Goal: Task Accomplishment & Management: Complete application form

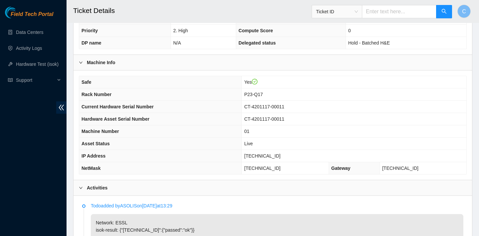
scroll to position [165, 0]
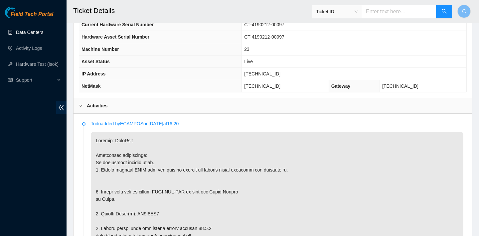
scroll to position [291, 0]
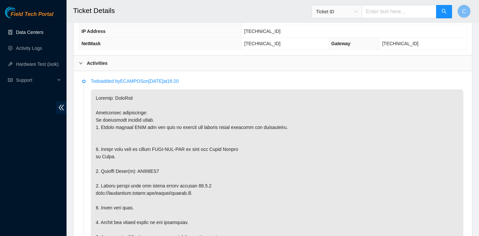
click at [27, 32] on link "Data Centers" at bounding box center [29, 32] width 27 height 5
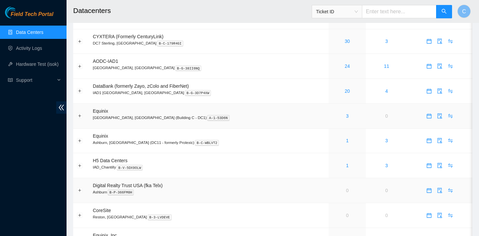
scroll to position [35, 0]
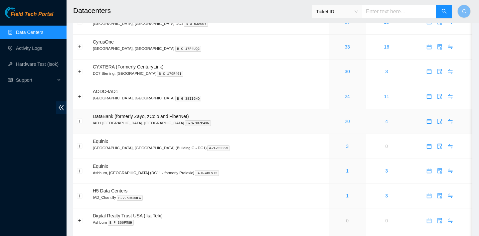
click at [345, 119] on link "20" at bounding box center [347, 121] width 5 height 5
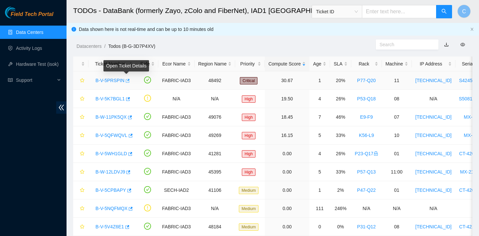
click at [127, 80] on icon "button" at bounding box center [127, 81] width 5 height 5
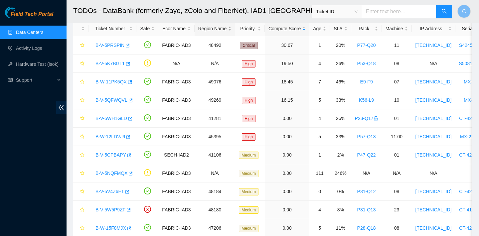
scroll to position [37, 0]
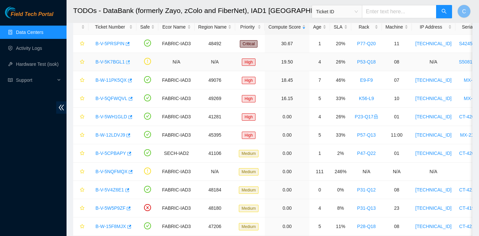
click at [126, 64] on icon "button" at bounding box center [127, 62] width 5 height 5
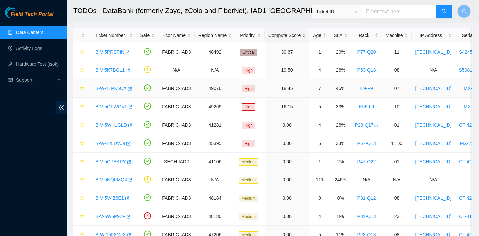
scroll to position [51, 0]
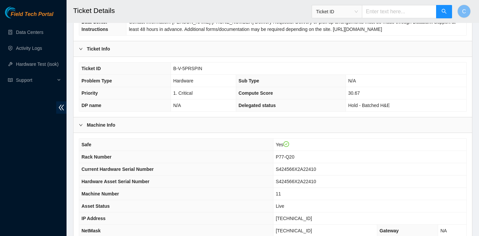
scroll to position [193, 0]
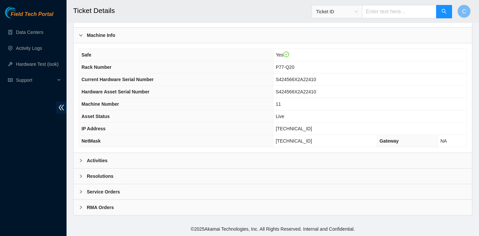
click at [202, 158] on div "Activities" at bounding box center [273, 160] width 399 height 15
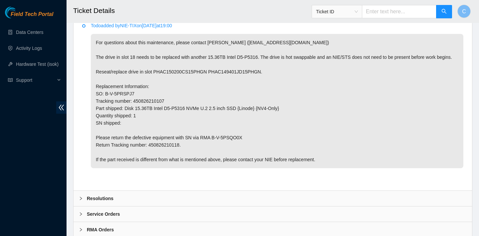
scroll to position [346, 0]
drag, startPoint x: 173, startPoint y: 107, endPoint x: 135, endPoint y: 107, distance: 37.6
click at [135, 107] on p "For questions about this maintenance, please contact Vincent Hirtzel (vhirtzel@…" at bounding box center [277, 101] width 373 height 134
copy p "450826210107"
drag, startPoint x: 188, startPoint y: 153, endPoint x: 151, endPoint y: 152, distance: 37.3
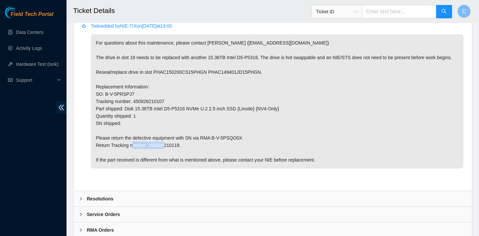
click at [151, 152] on p "For questions about this maintenance, please contact Vincent Hirtzel (vhirtzel@…" at bounding box center [277, 101] width 373 height 134
copy p "450826210118."
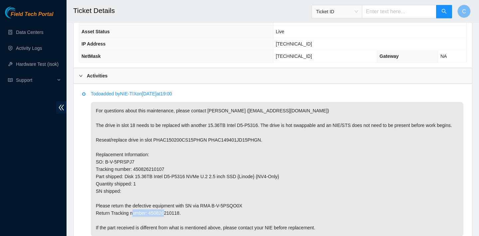
scroll to position [376, 0]
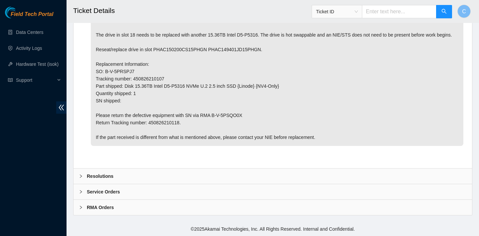
click at [239, 172] on div "Resolutions" at bounding box center [273, 176] width 399 height 15
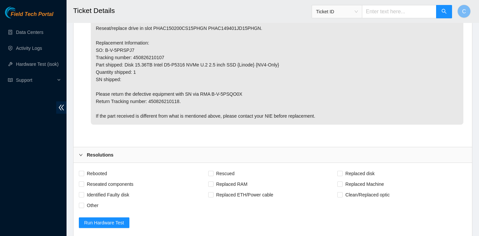
scroll to position [391, 0]
click at [103, 178] on span "Rebooted" at bounding box center [97, 173] width 26 height 11
click at [84, 175] on input "Rebooted" at bounding box center [81, 172] width 5 height 5
click at [91, 178] on span "Rebooted" at bounding box center [97, 173] width 26 height 11
click at [84, 175] on input "Rebooted" at bounding box center [81, 172] width 5 height 5
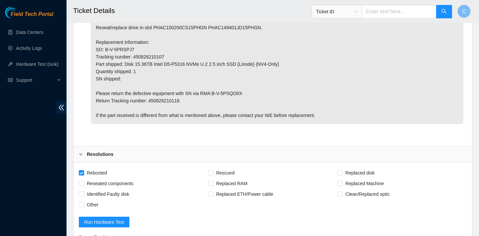
checkbox input "false"
click at [357, 178] on span "Replaced disk" at bounding box center [360, 173] width 35 height 11
click at [342, 175] on input "Replaced disk" at bounding box center [340, 172] width 5 height 5
checkbox input "true"
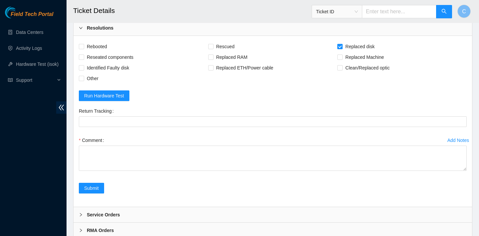
scroll to position [548, 0]
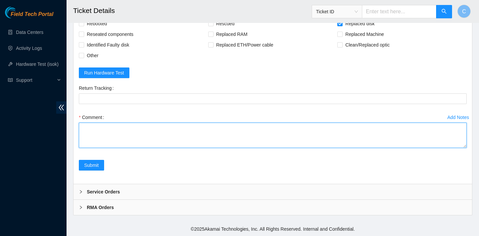
click at [208, 129] on textarea "Comment" at bounding box center [273, 135] width 388 height 25
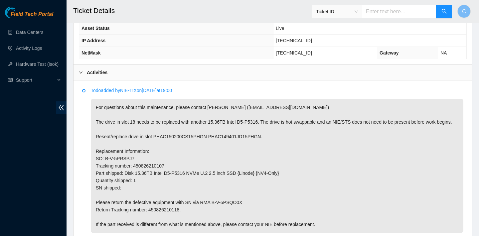
scroll to position [283, 0]
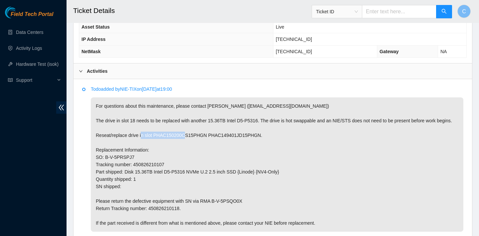
drag, startPoint x: 210, startPoint y: 141, endPoint x: 155, endPoint y: 139, distance: 54.6
click at [155, 139] on p "For questions about this maintenance, please contact Vincent Hirtzel (vhirtzel@…" at bounding box center [277, 165] width 373 height 134
copy p "PHAC150200CS15PHGN"
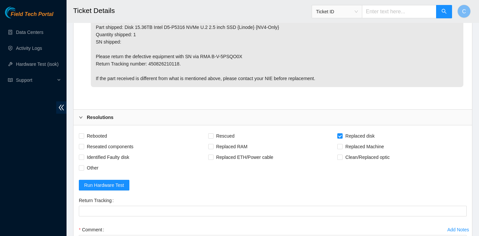
scroll to position [540, 0]
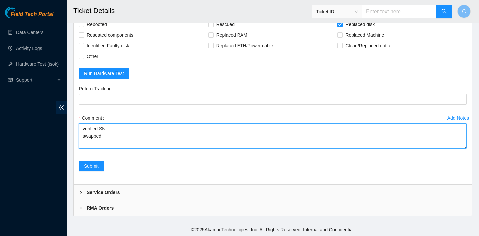
click at [145, 143] on textarea "verified SN swapped" at bounding box center [273, 135] width 388 height 25
paste textarea "PHAC150200CS15PHGN"
click at [104, 143] on textarea "verified SN swapped PHAC150200CS15PHGN with" at bounding box center [273, 135] width 388 height 25
click at [218, 141] on textarea "verified SN swapped OLD disk PHAC150200CS15PHGN with" at bounding box center [273, 135] width 388 height 25
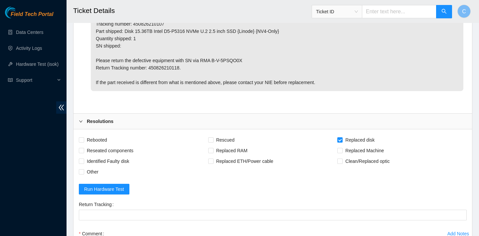
scroll to position [276, 0]
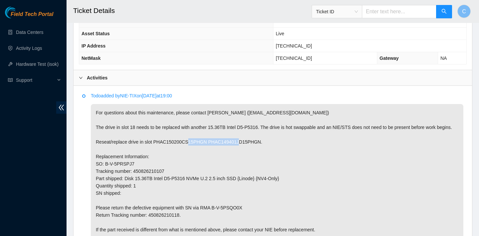
drag, startPoint x: 266, startPoint y: 148, endPoint x: 211, endPoint y: 148, distance: 55.3
click at [211, 148] on p "For questions about this maintenance, please contact Vincent Hirtzel (vhirtzel@…" at bounding box center [277, 171] width 373 height 134
copy p "PHAC149401JD15PHGN"
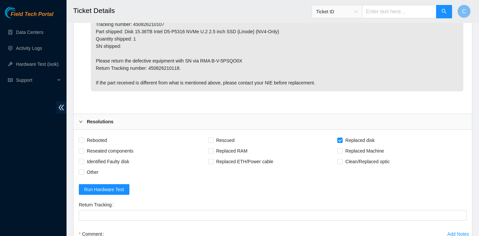
scroll to position [545, 0]
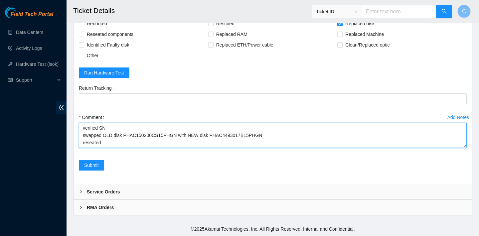
click at [124, 148] on textarea "verified SN swapped OLD disk PHAC150200CS15PHGN with NEW disk PHAC4493017B15PHG…" at bounding box center [273, 135] width 388 height 25
paste textarea "PHAC149401JD15PHGN"
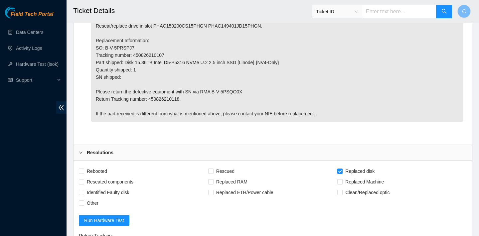
type textarea "verified SN swapped OLD disk PHAC150200CS15PHGN with NEW disk PHAC4493017B15PHG…"
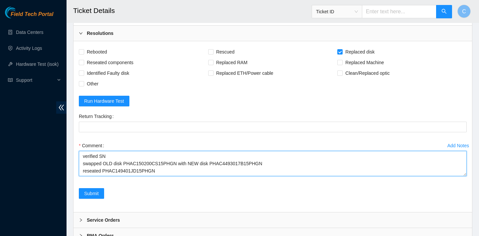
scroll to position [548, 0]
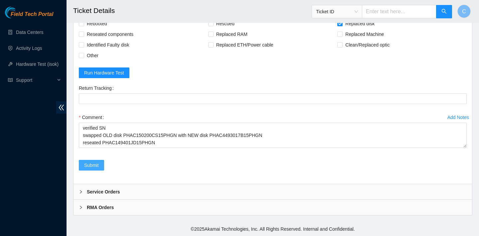
click at [102, 164] on button "Submit" at bounding box center [91, 165] width 25 height 11
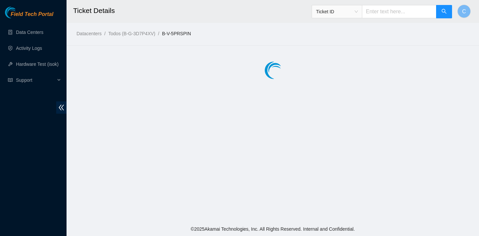
scroll to position [0, 0]
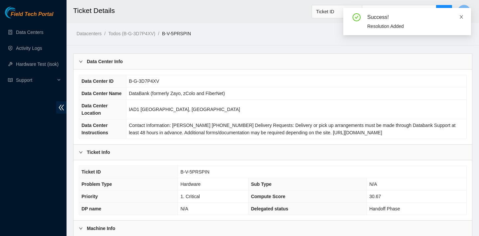
click at [462, 17] on icon "close" at bounding box center [461, 16] width 3 height 3
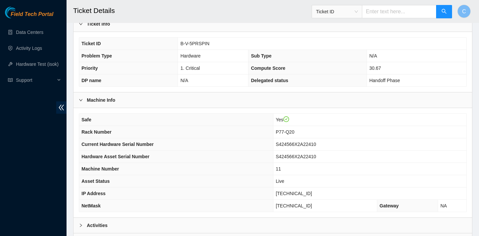
scroll to position [193, 0]
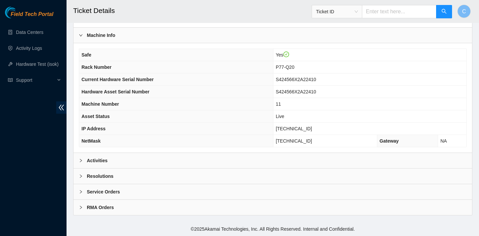
click at [374, 159] on div "Activities" at bounding box center [273, 160] width 399 height 15
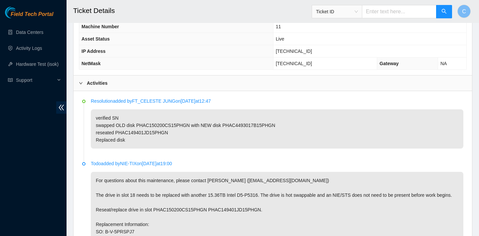
scroll to position [166, 0]
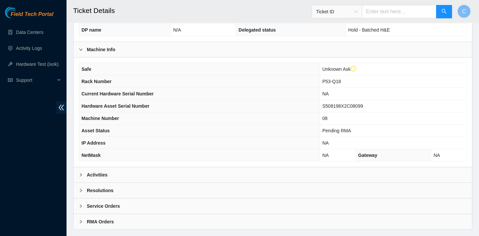
scroll to position [206, 0]
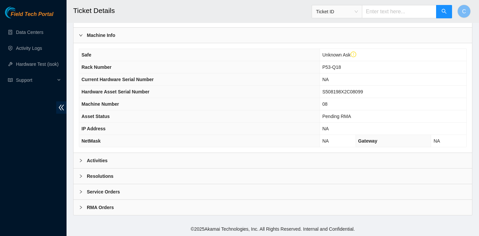
click at [177, 156] on div "Activities" at bounding box center [273, 160] width 399 height 15
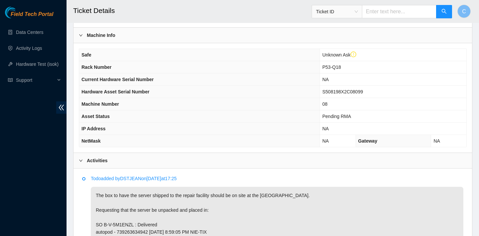
scroll to position [339, 0]
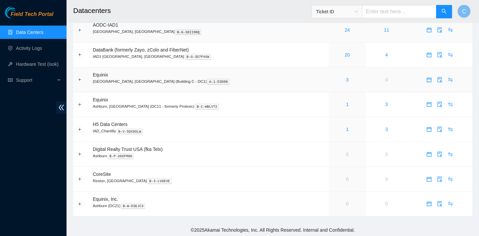
scroll to position [102, 0]
click at [427, 55] on icon "calendar" at bounding box center [429, 54] width 5 height 5
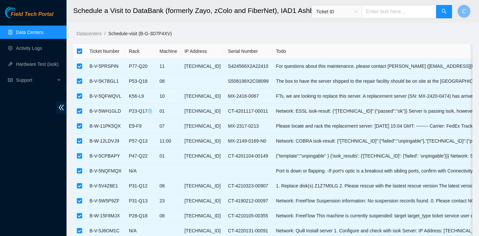
click at [80, 49] on input "checkbox" at bounding box center [79, 51] width 5 height 5
checkbox input "false"
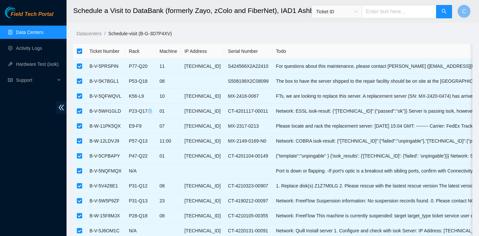
checkbox input "false"
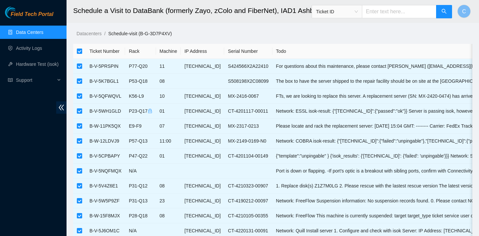
checkbox input "false"
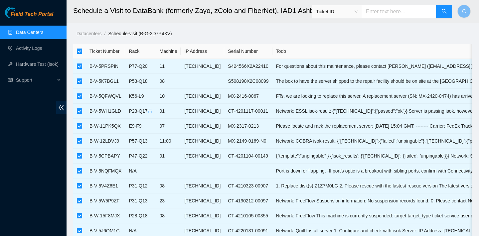
checkbox input "false"
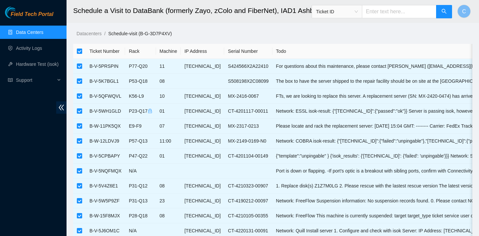
checkbox input "false"
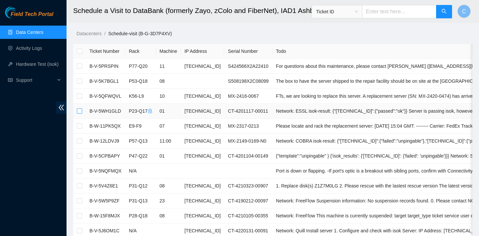
click at [79, 111] on input "checkbox" at bounding box center [79, 111] width 5 height 5
checkbox input "true"
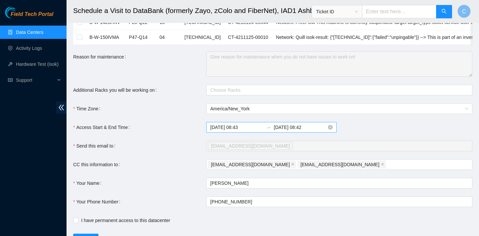
scroll to position [308, 0]
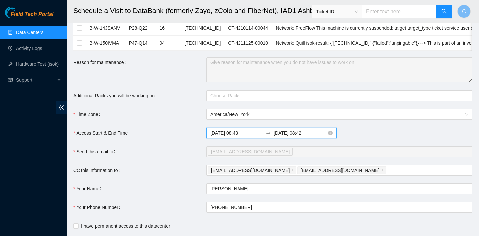
click at [245, 134] on input "2025-10-01 08:43" at bounding box center [236, 132] width 53 height 7
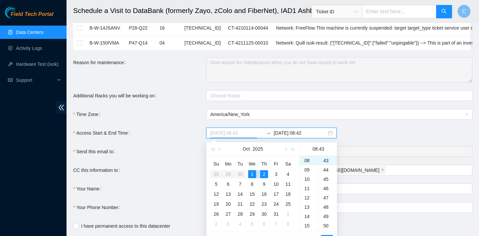
click at [252, 172] on div "1" at bounding box center [252, 174] width 8 height 8
type input "2025-10-01 08:43"
click at [279, 134] on input "2025-10-02 08:42" at bounding box center [300, 132] width 53 height 7
click at [308, 160] on div "23" at bounding box center [309, 161] width 19 height 9
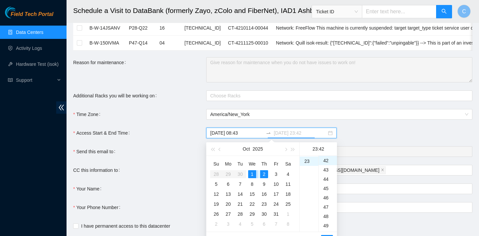
click at [251, 173] on div "1" at bounding box center [252, 174] width 8 height 8
click at [328, 165] on div "59" at bounding box center [328, 161] width 18 height 9
type input "2025-10-01 23:59"
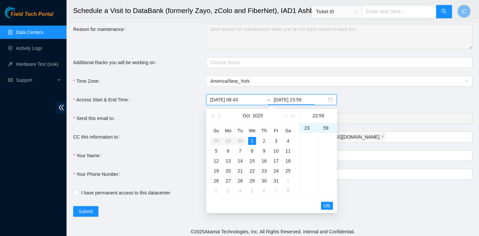
scroll to position [344, 0]
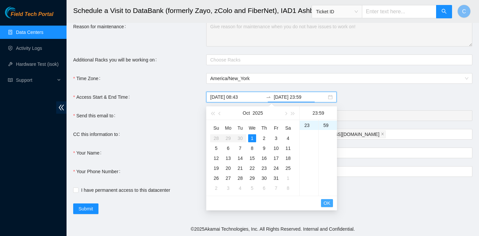
click at [328, 202] on span "OK" at bounding box center [327, 203] width 7 height 7
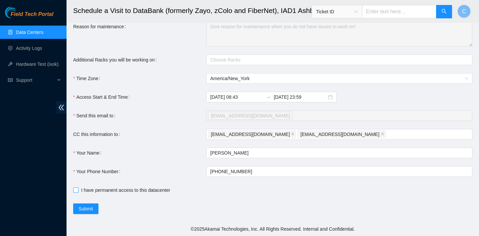
click at [77, 191] on input "I have permanent access to this datacenter" at bounding box center [75, 190] width 5 height 5
checkbox input "true"
click at [91, 207] on span "Submit" at bounding box center [86, 208] width 15 height 7
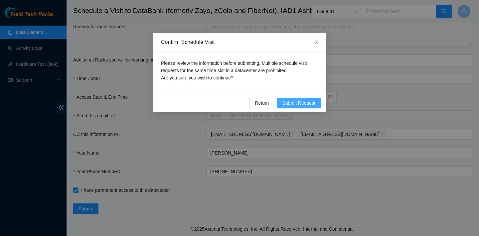
click at [308, 104] on span "Submit Request" at bounding box center [298, 103] width 33 height 7
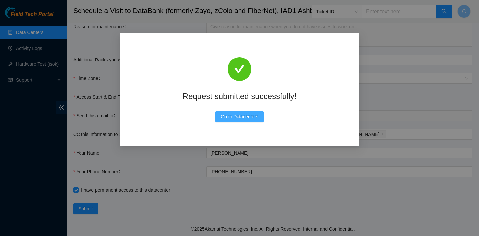
click at [254, 115] on span "Go to Datacenters" at bounding box center [240, 116] width 38 height 7
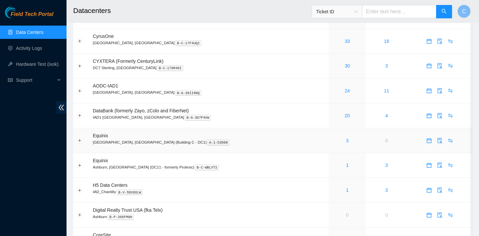
scroll to position [41, 0]
click at [345, 115] on link "20" at bounding box center [347, 115] width 5 height 5
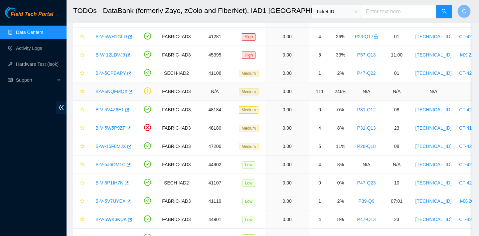
scroll to position [128, 0]
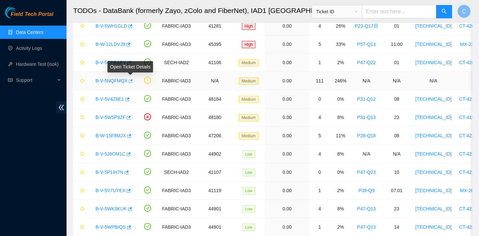
click at [132, 81] on icon "button" at bounding box center [131, 81] width 4 height 4
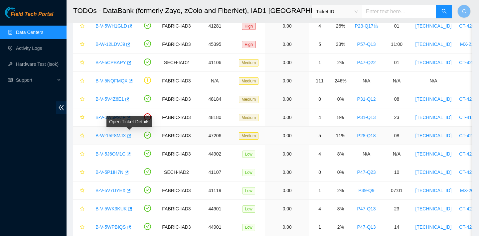
click at [130, 134] on icon "button" at bounding box center [129, 136] width 4 height 4
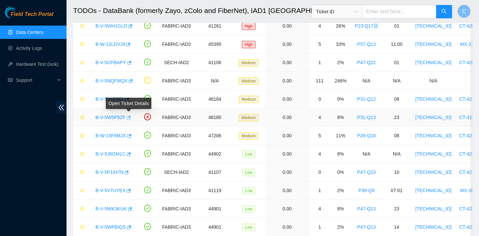
click at [130, 118] on icon "button" at bounding box center [128, 117] width 5 height 5
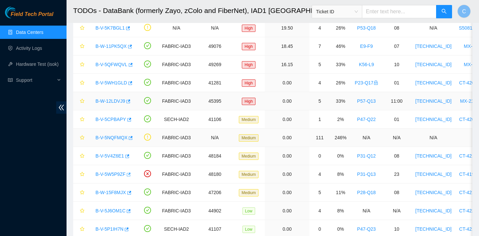
scroll to position [35, 0]
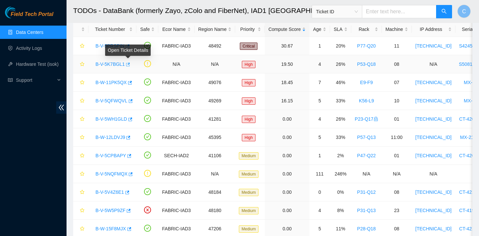
click at [129, 65] on icon "button" at bounding box center [127, 64] width 5 height 5
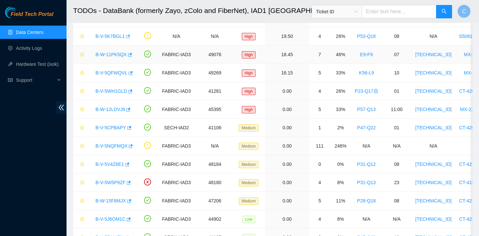
scroll to position [69, 0]
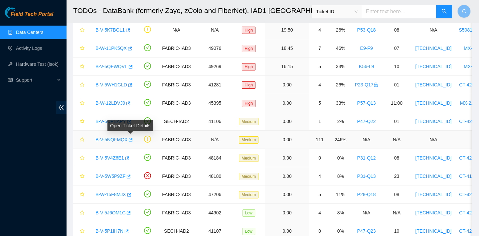
click at [130, 140] on icon "button" at bounding box center [130, 140] width 5 height 5
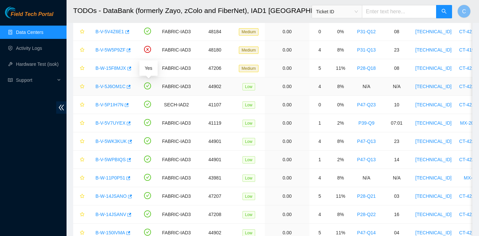
scroll to position [222, 0]
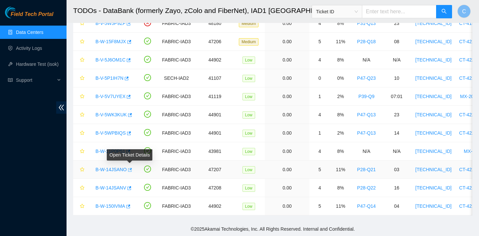
click at [130, 170] on icon "button" at bounding box center [129, 170] width 5 height 5
click at [130, 206] on icon "button" at bounding box center [128, 207] width 4 height 4
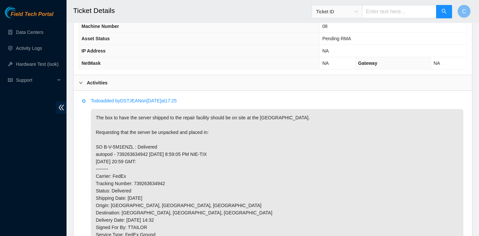
scroll to position [282, 0]
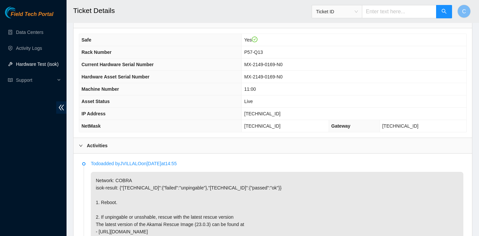
scroll to position [194, 0]
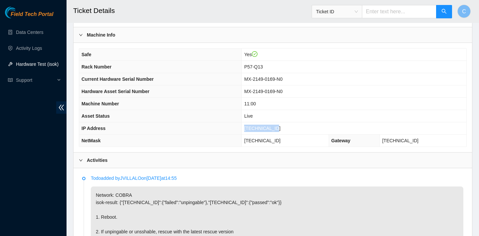
drag, startPoint x: 283, startPoint y: 128, endPoint x: 249, endPoint y: 126, distance: 34.3
click at [249, 126] on td "[TECHNICAL_ID]" at bounding box center [354, 128] width 225 height 12
copy span "[TECHNICAL_ID]"
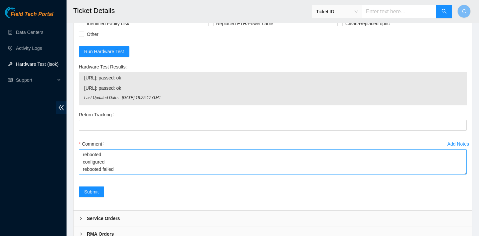
scroll to position [37, 0]
click at [180, 164] on textarea "verified SN rebooted rescued rebooted configured rebooted failed no video stuck…" at bounding box center [273, 161] width 388 height 25
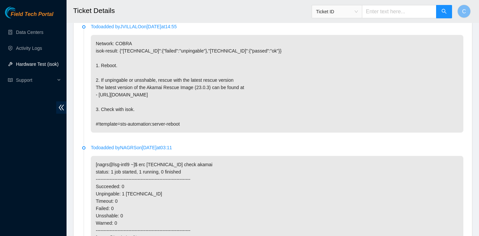
scroll to position [356, 0]
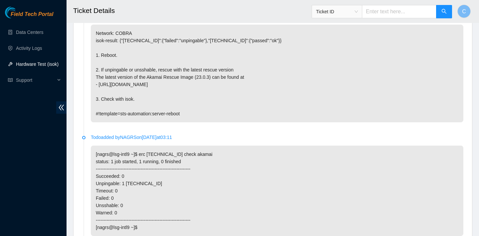
type textarea "verified SN rebooted rescued rebooted configured rebooted failed no video stuck…"
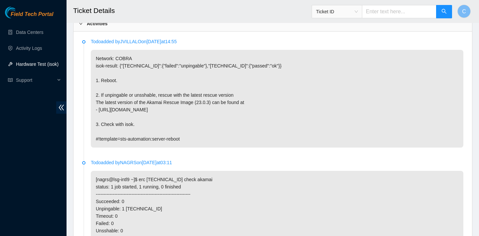
scroll to position [328, 0]
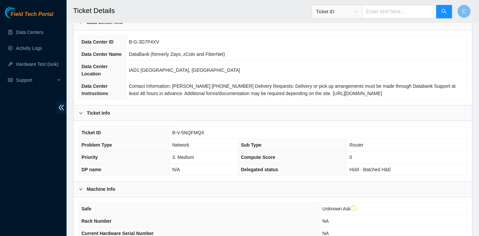
scroll to position [206, 0]
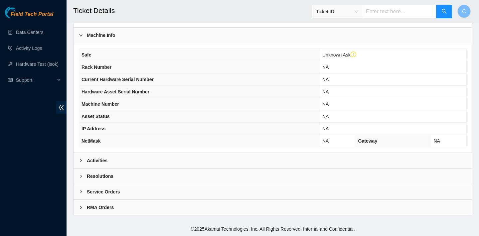
click at [196, 164] on div "Activities" at bounding box center [273, 160] width 399 height 15
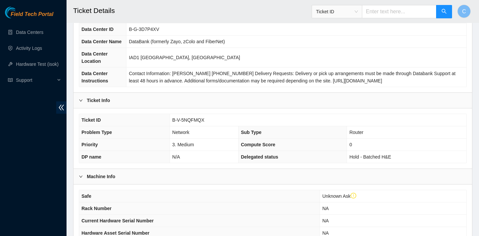
scroll to position [32, 0]
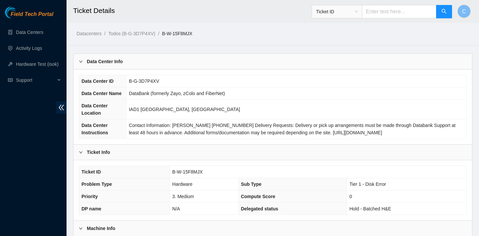
scroll to position [172, 0]
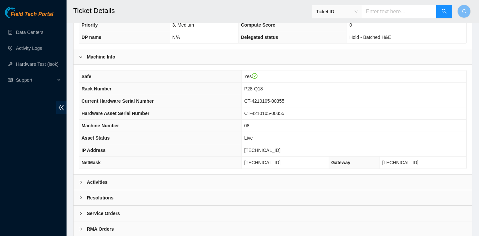
click at [168, 177] on div "Activities" at bounding box center [273, 182] width 399 height 15
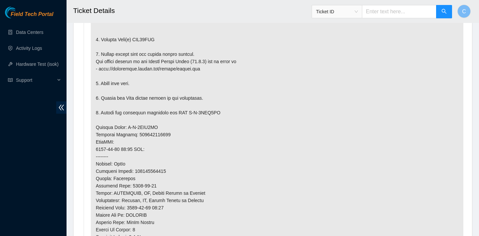
scroll to position [426, 0]
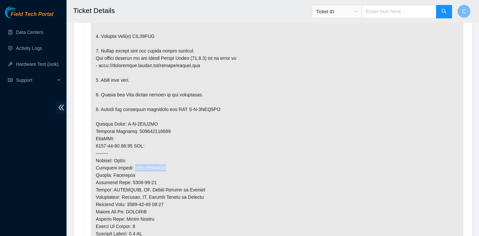
drag, startPoint x: 171, startPoint y: 167, endPoint x: 136, endPoint y: 167, distance: 35.3
click at [136, 167] on p at bounding box center [277, 131] width 373 height 354
copy p "463470058866"
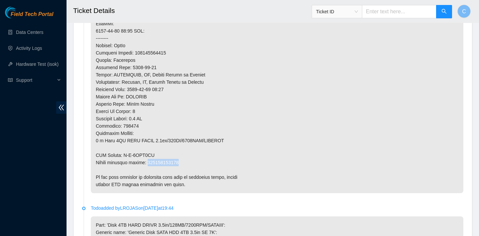
drag, startPoint x: 184, startPoint y: 161, endPoint x: 150, endPoint y: 161, distance: 34.0
click at [150, 161] on p at bounding box center [277, 16] width 373 height 354
copy p "463470058877"
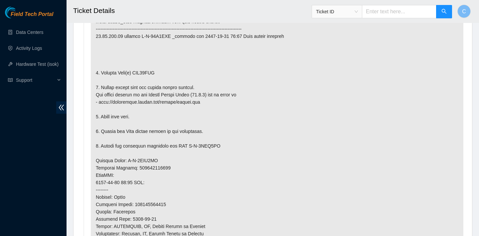
scroll to position [391, 0]
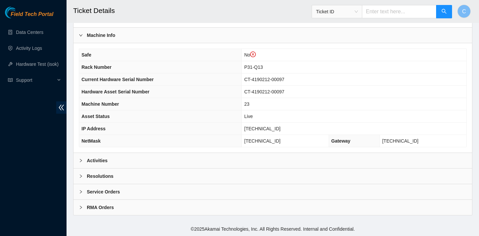
click at [204, 159] on div "Activities" at bounding box center [273, 160] width 399 height 15
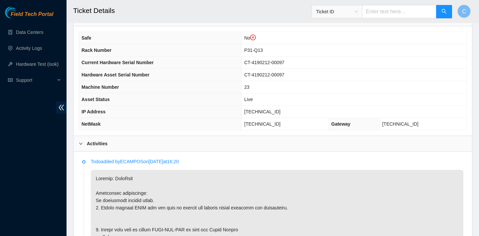
scroll to position [109, 0]
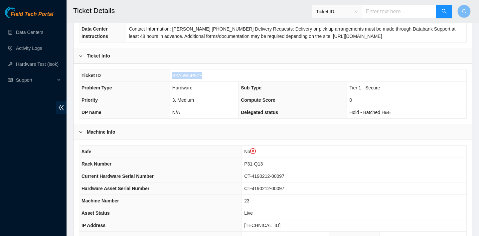
drag, startPoint x: 206, startPoint y: 75, endPoint x: 172, endPoint y: 74, distance: 33.6
click at [172, 74] on td "B-V-5W5P9ZF" at bounding box center [318, 76] width 297 height 12
copy span "B-V-5W5P9ZF"
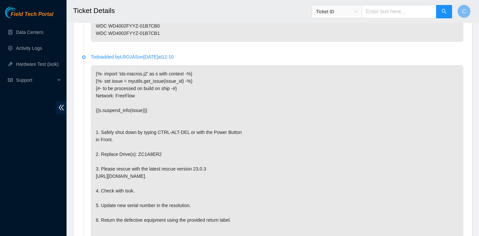
scroll to position [1272, 0]
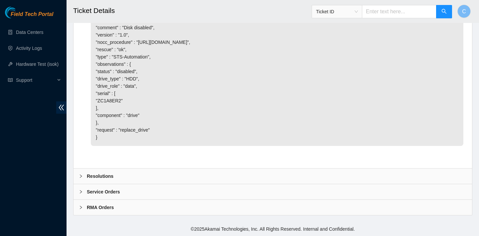
click at [254, 173] on div "Resolutions" at bounding box center [273, 176] width 399 height 15
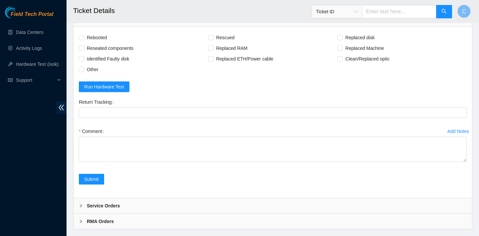
scroll to position [1408, 0]
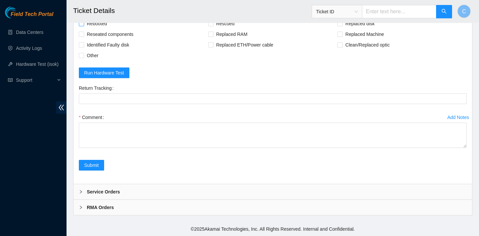
click at [97, 29] on span "Rebooted" at bounding box center [97, 23] width 26 height 11
click at [84, 26] on input "Rebooted" at bounding box center [81, 23] width 5 height 5
checkbox input "true"
click at [221, 29] on span "Rescued" at bounding box center [226, 23] width 24 height 11
click at [213, 26] on input "Rescued" at bounding box center [210, 23] width 5 height 5
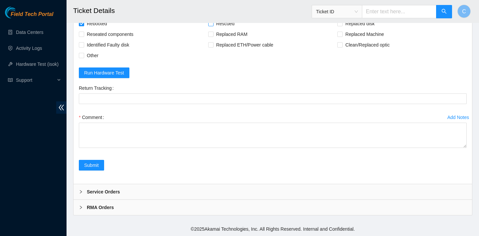
checkbox input "true"
click at [346, 29] on span "Replaced disk" at bounding box center [360, 23] width 35 height 11
click at [342, 26] on input "Replaced disk" at bounding box center [340, 23] width 5 height 5
checkbox input "true"
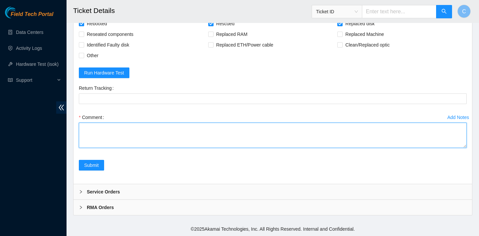
click at [191, 148] on textarea "Comment" at bounding box center [273, 135] width 388 height 25
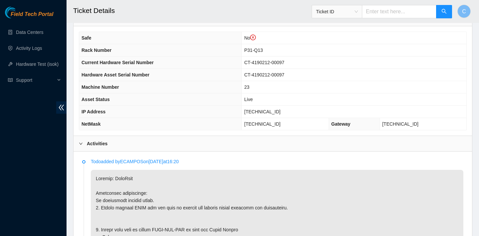
scroll to position [310, 0]
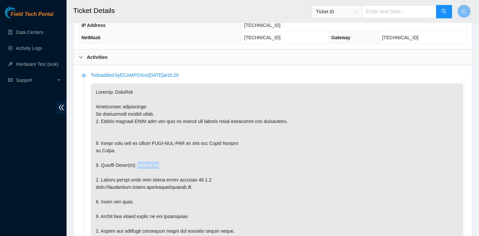
drag, startPoint x: 165, startPoint y: 163, endPoint x: 140, endPoint y: 163, distance: 25.0
copy p "ZC1A8ER2"
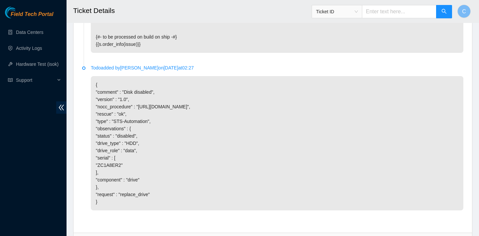
scroll to position [1444, 0]
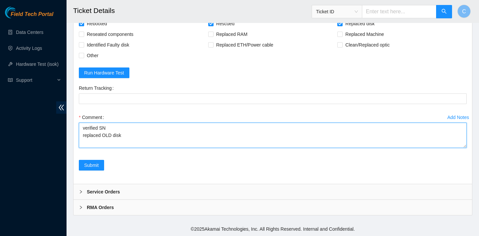
click at [136, 133] on textarea "verified SN replaced OLD disk" at bounding box center [273, 135] width 388 height 25
paste textarea "ZC1A8ER2"
type textarea "verified SN replaced OLD disk ZC1A8ER2 with NEW disk Z1Z7N2NE rebooted rescued …"
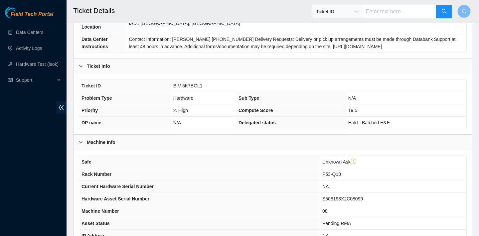
scroll to position [206, 0]
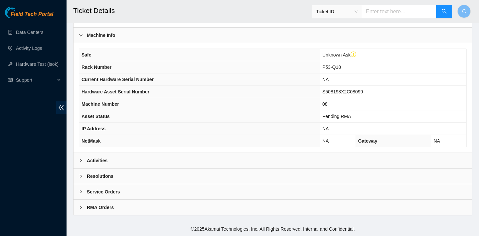
click at [186, 155] on div "Activities" at bounding box center [273, 160] width 399 height 15
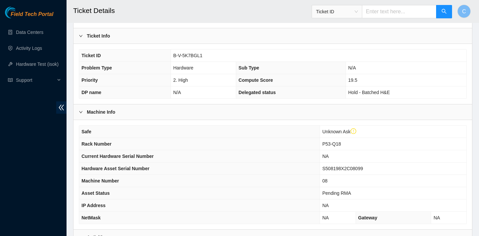
scroll to position [125, 0]
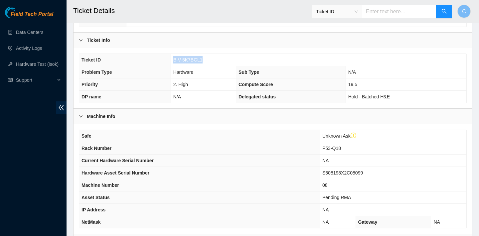
drag, startPoint x: 209, startPoint y: 62, endPoint x: 173, endPoint y: 61, distance: 36.3
click at [173, 61] on td "B-V-5K7BGL1" at bounding box center [319, 60] width 296 height 12
copy span "B-V-5K7BGL1"
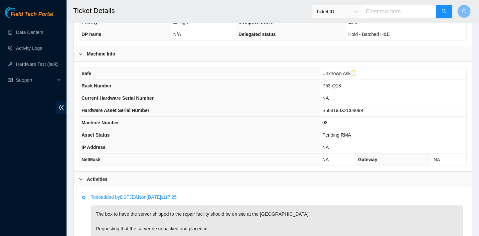
scroll to position [336, 0]
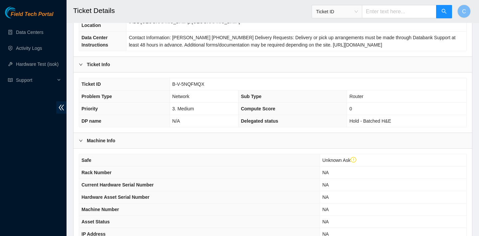
scroll to position [206, 0]
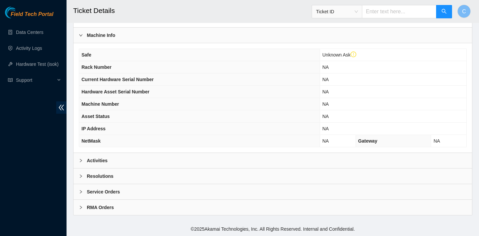
click at [189, 153] on div "Activities" at bounding box center [273, 160] width 399 height 15
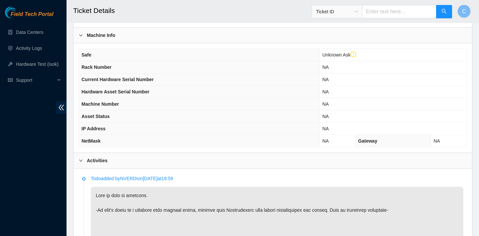
scroll to position [398, 0]
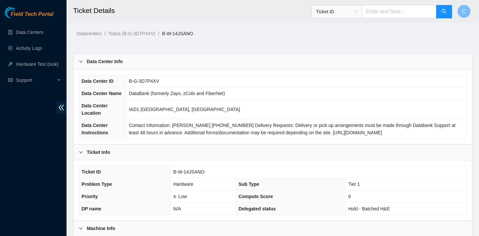
scroll to position [193, 0]
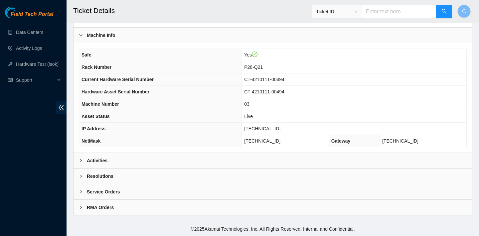
click at [118, 155] on div "Activities" at bounding box center [273, 160] width 399 height 15
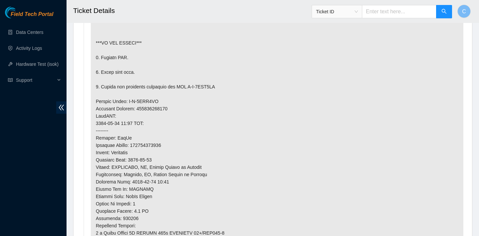
scroll to position [417, 0]
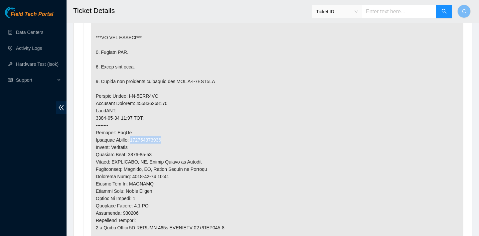
drag, startPoint x: 172, startPoint y: 138, endPoint x: 136, endPoint y: 137, distance: 36.0
click at [136, 137] on p at bounding box center [277, 125] width 373 height 325
copy p "463470059049"
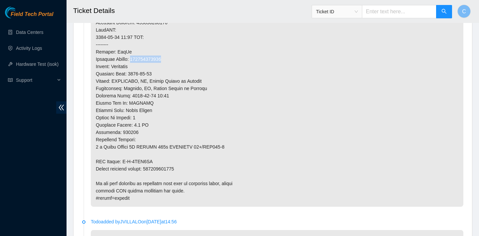
scroll to position [535, 0]
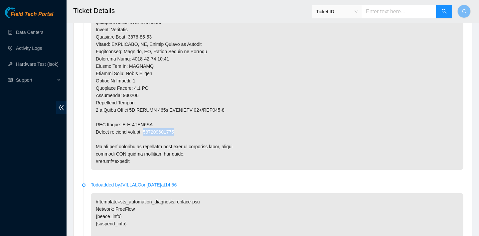
drag, startPoint x: 187, startPoint y: 131, endPoint x: 150, endPoint y: 130, distance: 37.0
click at [150, 130] on p at bounding box center [277, 7] width 373 height 325
copy p "463470059050"
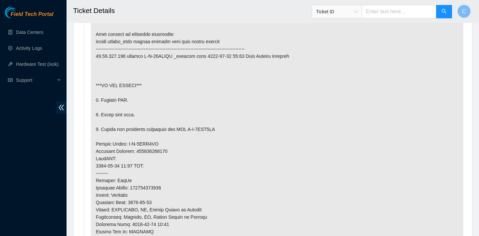
scroll to position [375, 0]
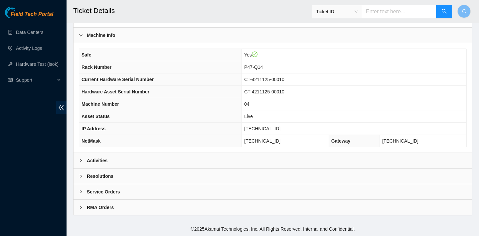
click at [175, 159] on div "Activities" at bounding box center [273, 160] width 399 height 15
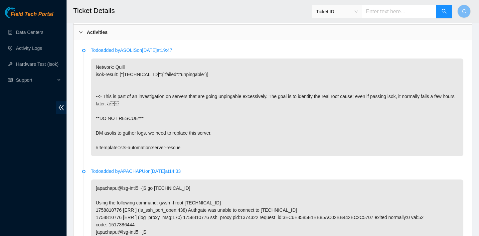
scroll to position [280, 0]
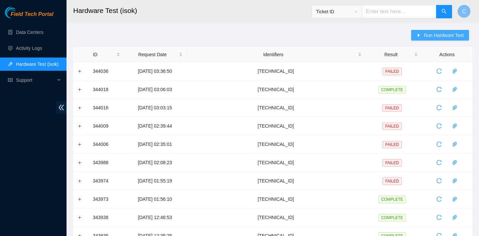
click at [423, 39] on button "Run Hardware Test" at bounding box center [440, 35] width 58 height 11
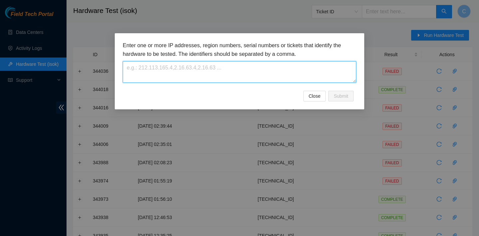
click at [225, 71] on textarea at bounding box center [240, 72] width 234 height 22
paste textarea "[TECHNICAL_ID]"
type textarea "[TECHNICAL_ID]"
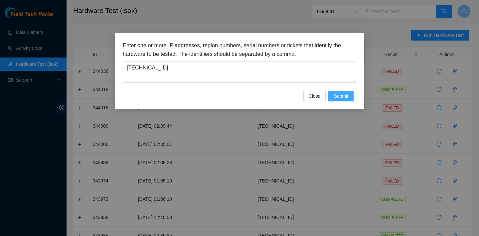
click at [346, 98] on span "Submit" at bounding box center [341, 96] width 15 height 7
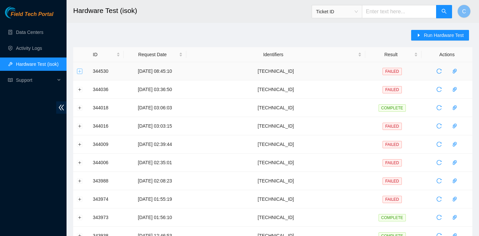
click at [78, 73] on button "Expand row" at bounding box center [79, 71] width 5 height 5
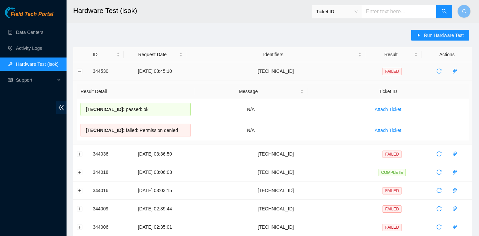
click at [438, 70] on icon "reload" at bounding box center [439, 71] width 5 height 5
